Goal: Find specific page/section: Find specific page/section

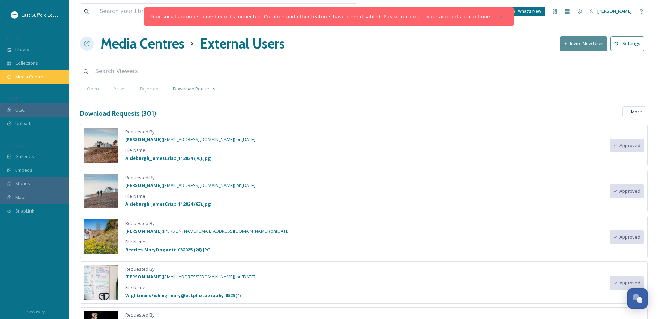
click at [32, 76] on span "Media Centres" at bounding box center [30, 77] width 31 height 7
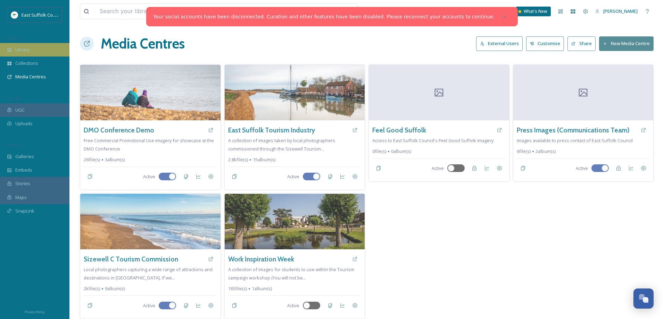
click at [27, 51] on span "Library" at bounding box center [22, 50] width 14 height 7
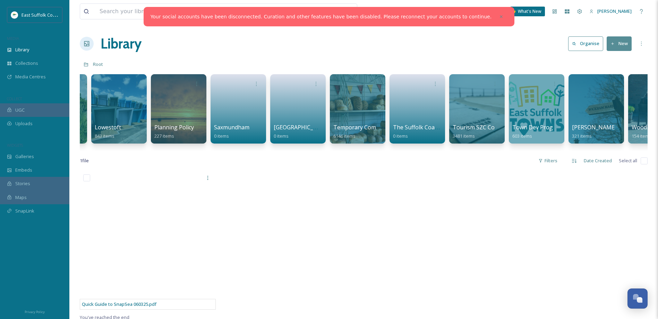
scroll to position [0, 984]
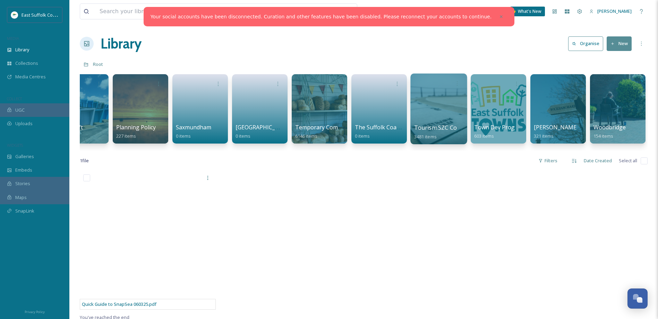
click at [444, 108] on div at bounding box center [439, 109] width 57 height 71
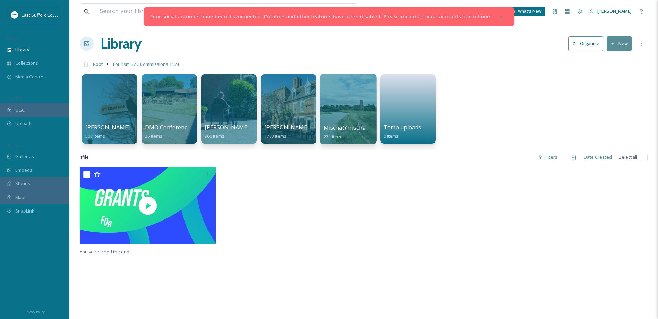
click at [350, 112] on div at bounding box center [348, 109] width 57 height 71
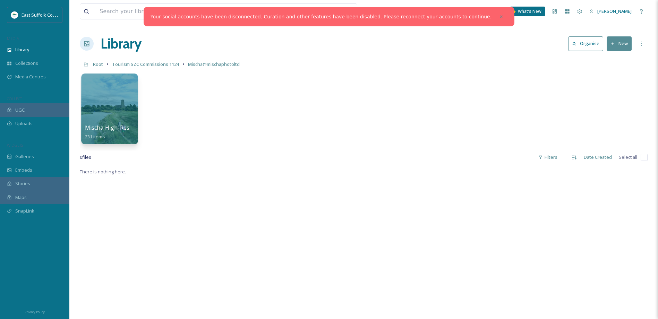
click at [124, 116] on div at bounding box center [109, 109] width 57 height 71
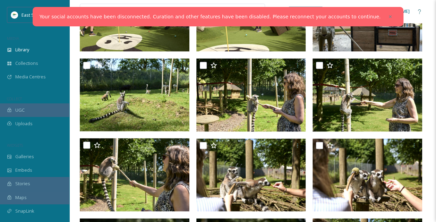
scroll to position [602, 0]
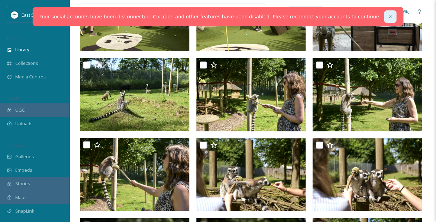
click at [384, 17] on div at bounding box center [390, 16] width 12 height 12
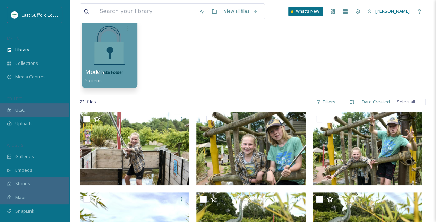
scroll to position [0, 0]
